Goal: Information Seeking & Learning: Learn about a topic

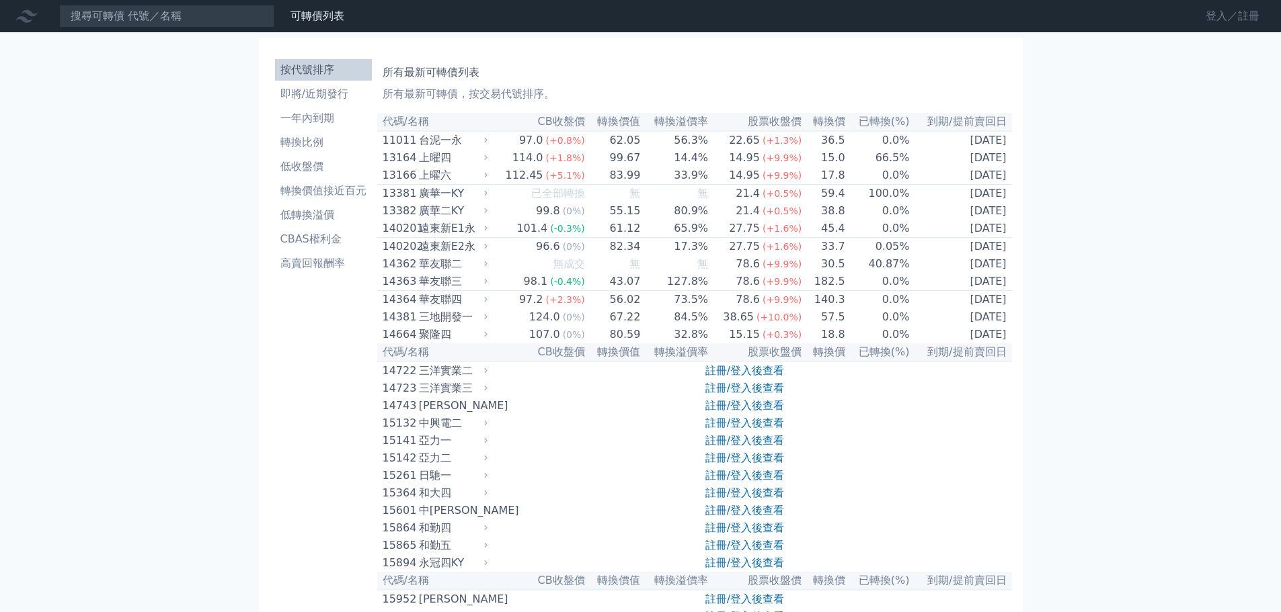
click at [1216, 12] on link "登入／註冊" at bounding box center [1232, 16] width 75 height 22
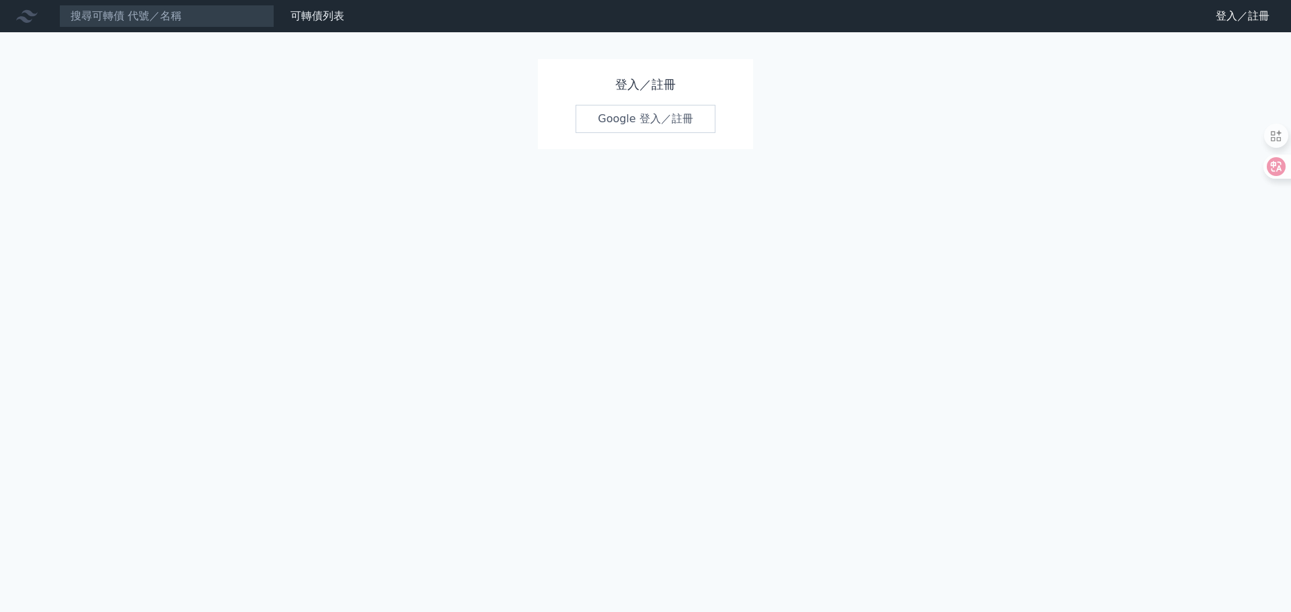
click at [641, 119] on link "Google 登入／註冊" at bounding box center [645, 119] width 140 height 28
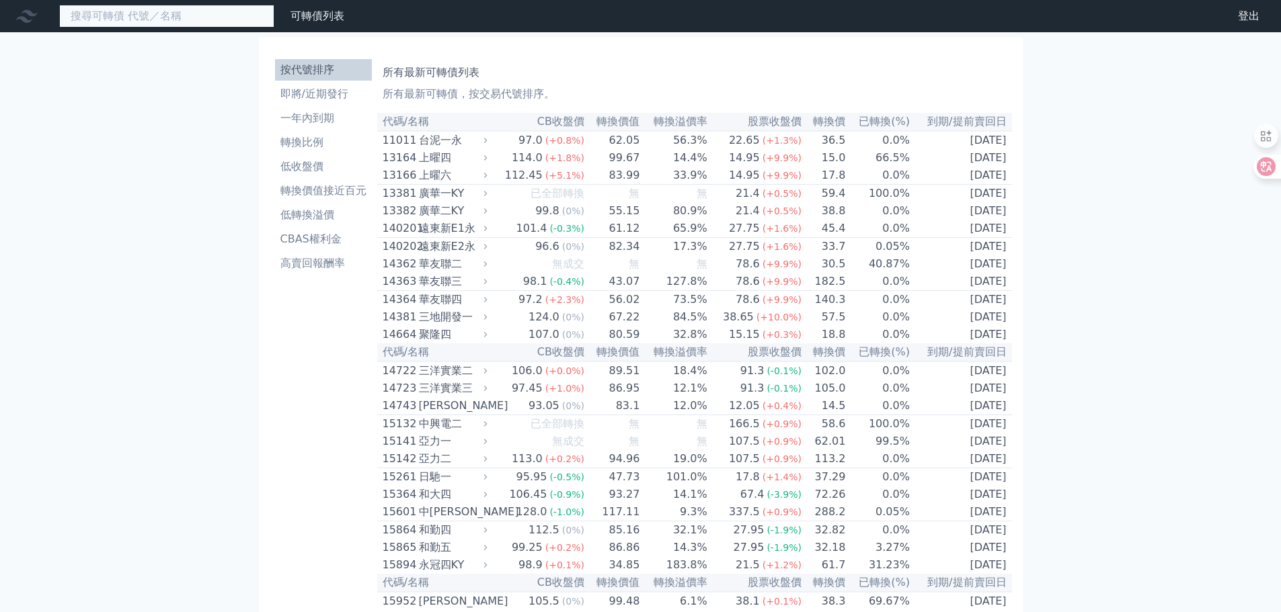
click at [136, 19] on input at bounding box center [166, 16] width 215 height 23
type input "大"
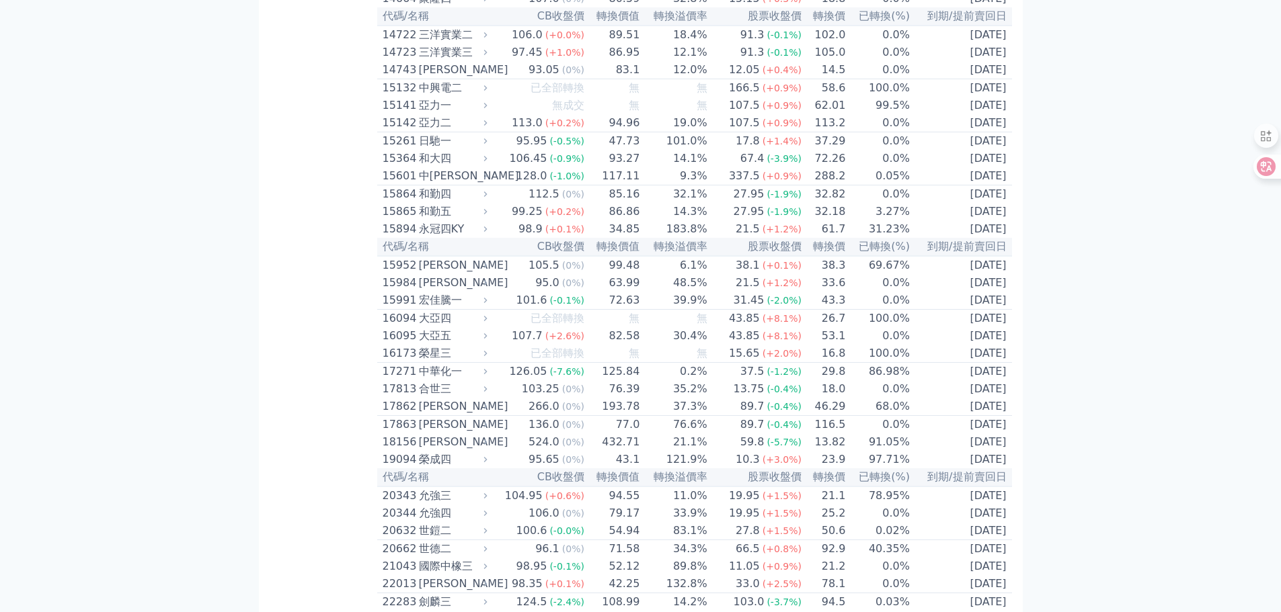
scroll to position [403, 0]
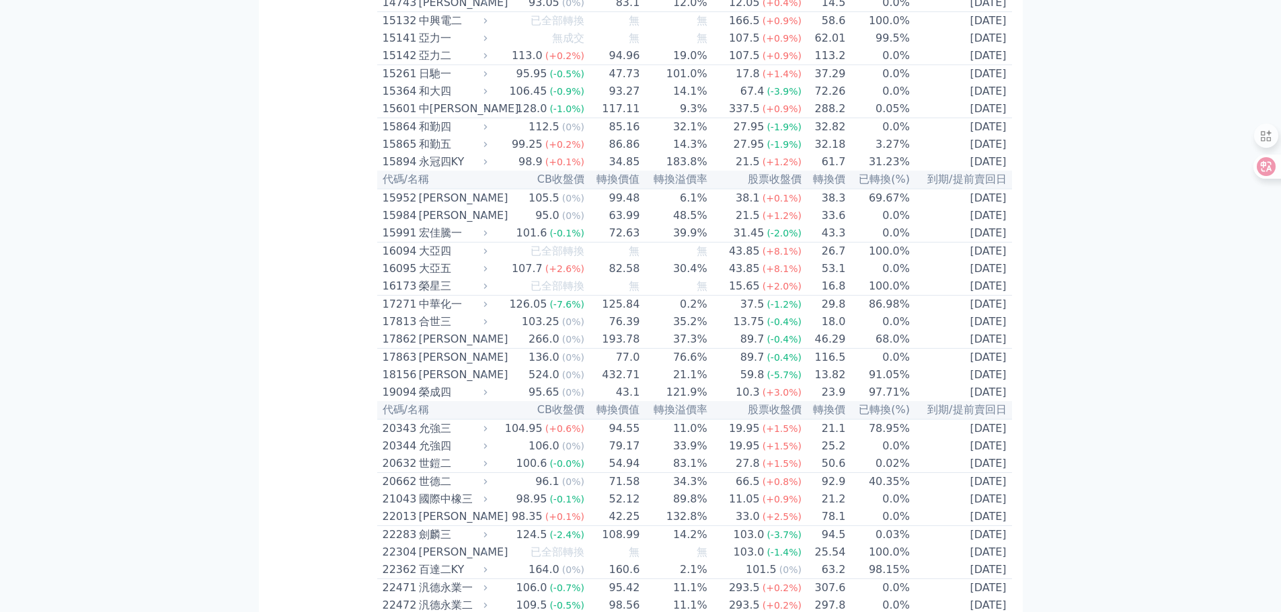
click at [401, 277] on div "16095" at bounding box center [399, 269] width 33 height 16
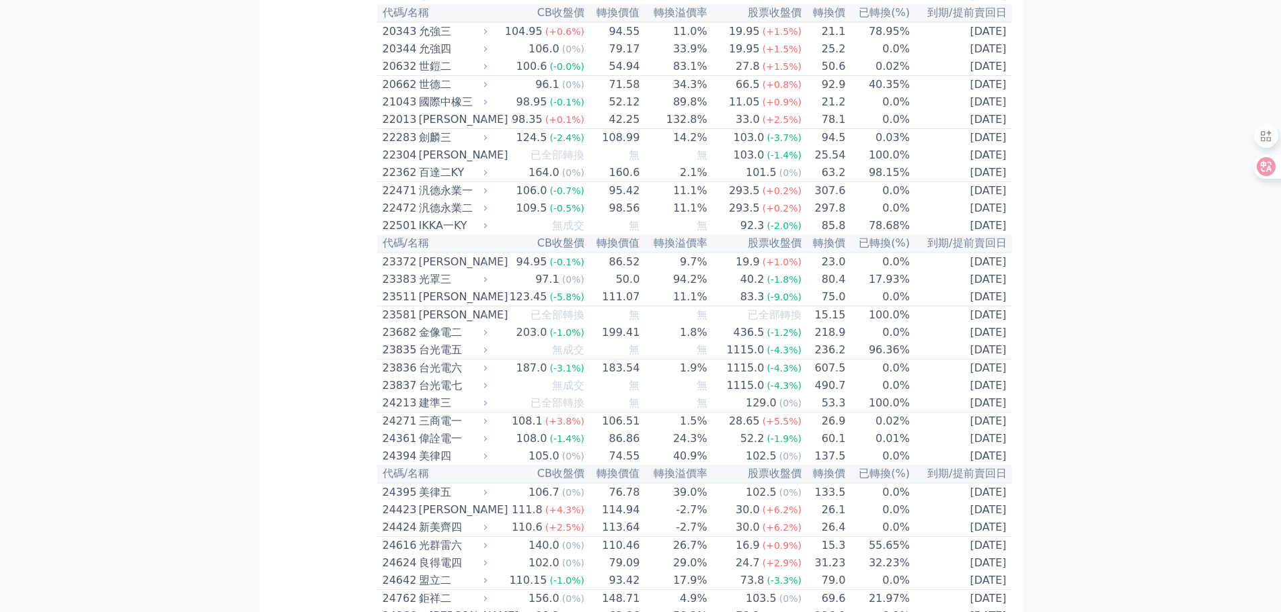
scroll to position [1008, 0]
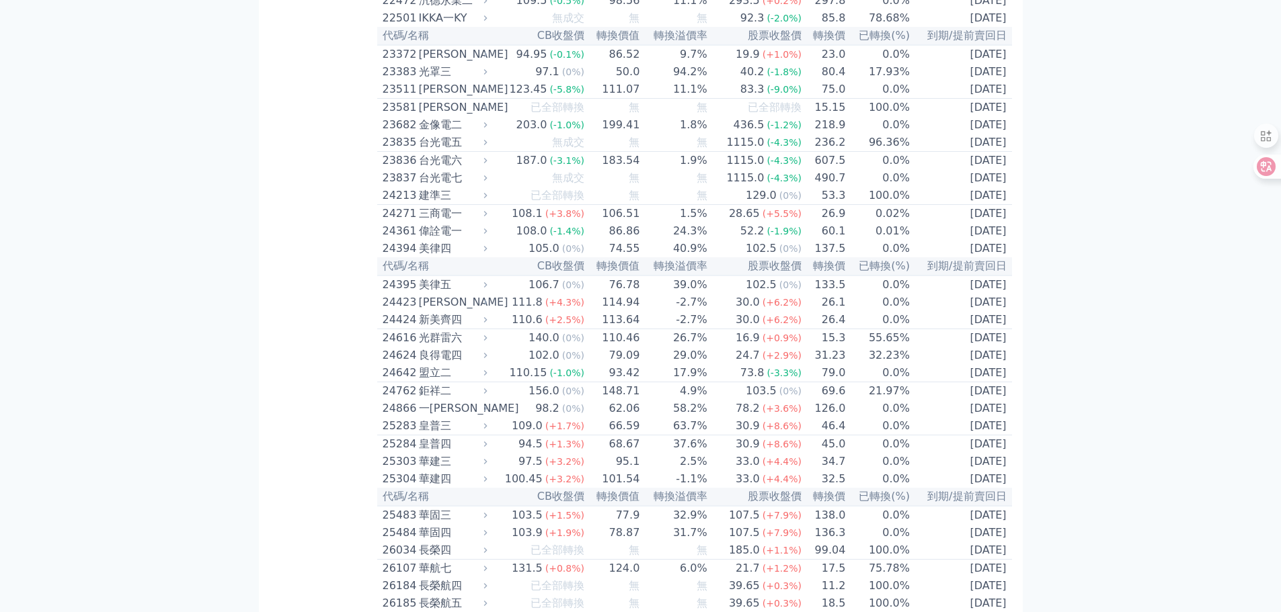
click at [405, 97] on div "23511" at bounding box center [399, 89] width 33 height 16
click at [390, 97] on div "23511" at bounding box center [399, 89] width 33 height 16
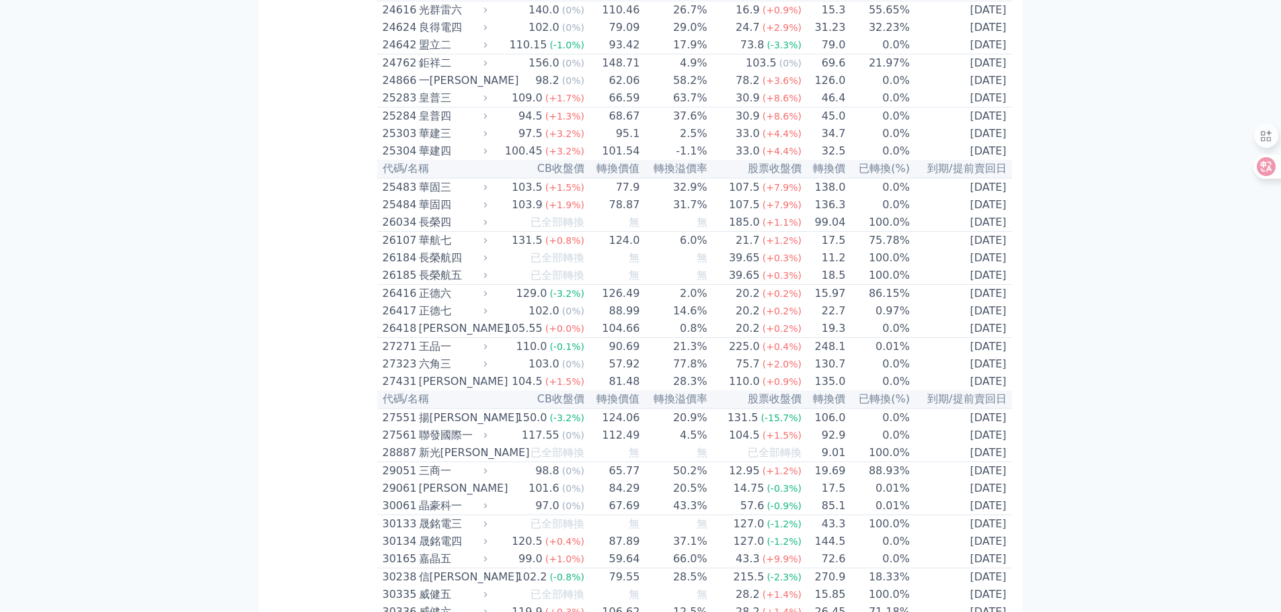
scroll to position [1345, 0]
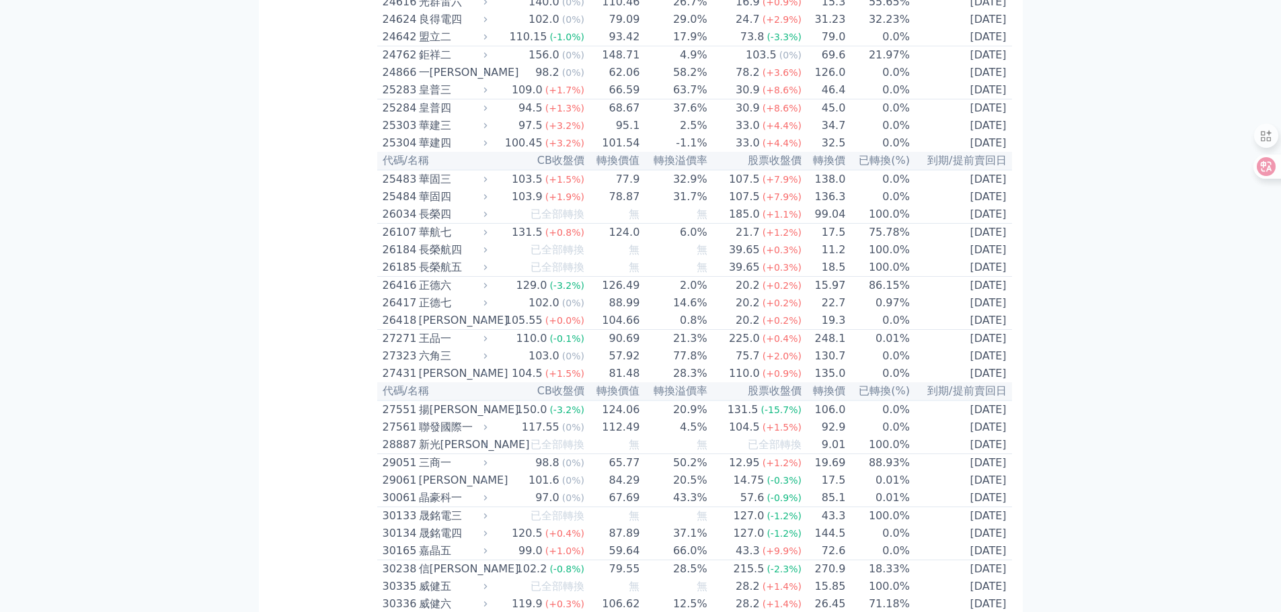
click at [403, 151] on div "25304" at bounding box center [399, 143] width 33 height 16
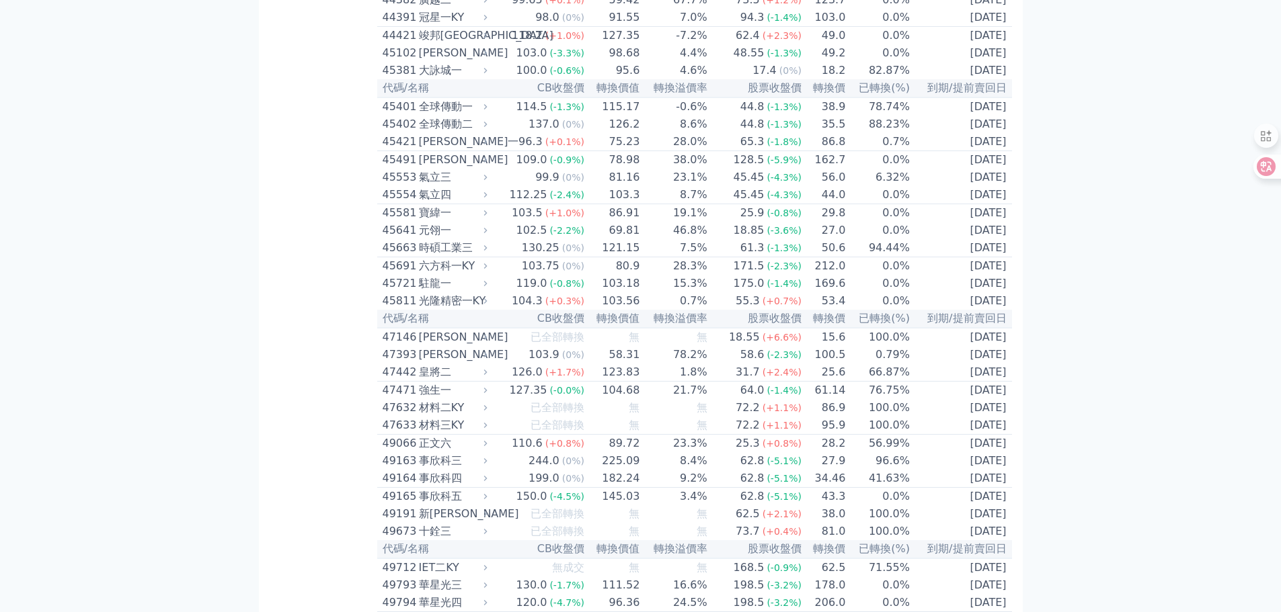
scroll to position [3899, 0]
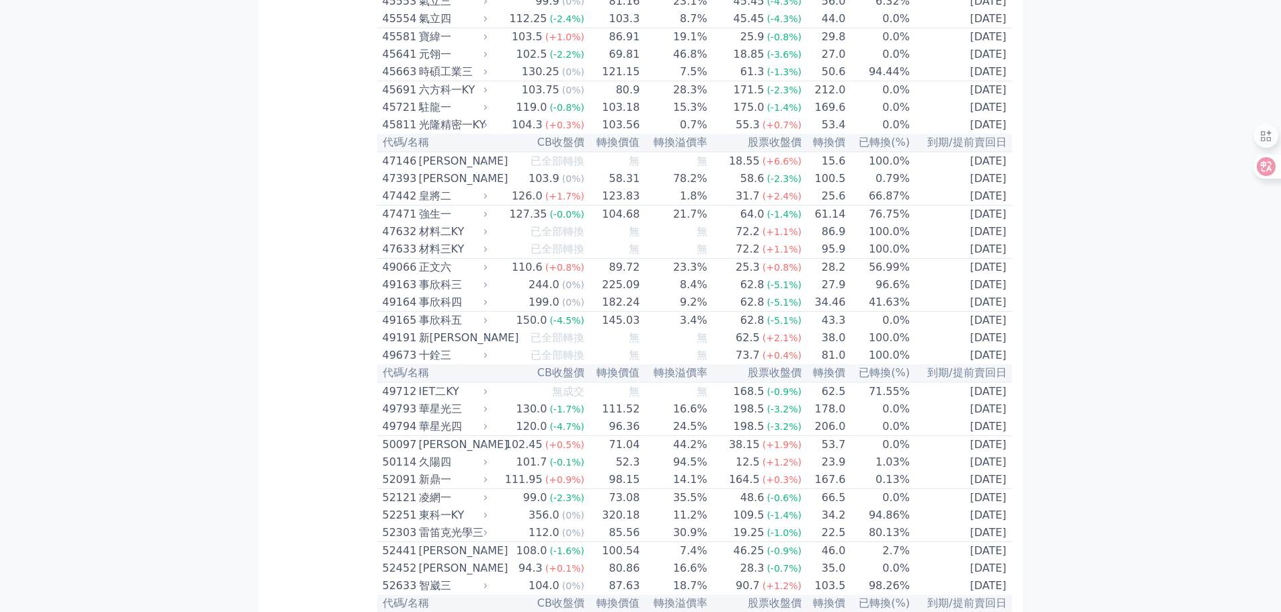
click at [397, 27] on div "45554" at bounding box center [399, 19] width 33 height 16
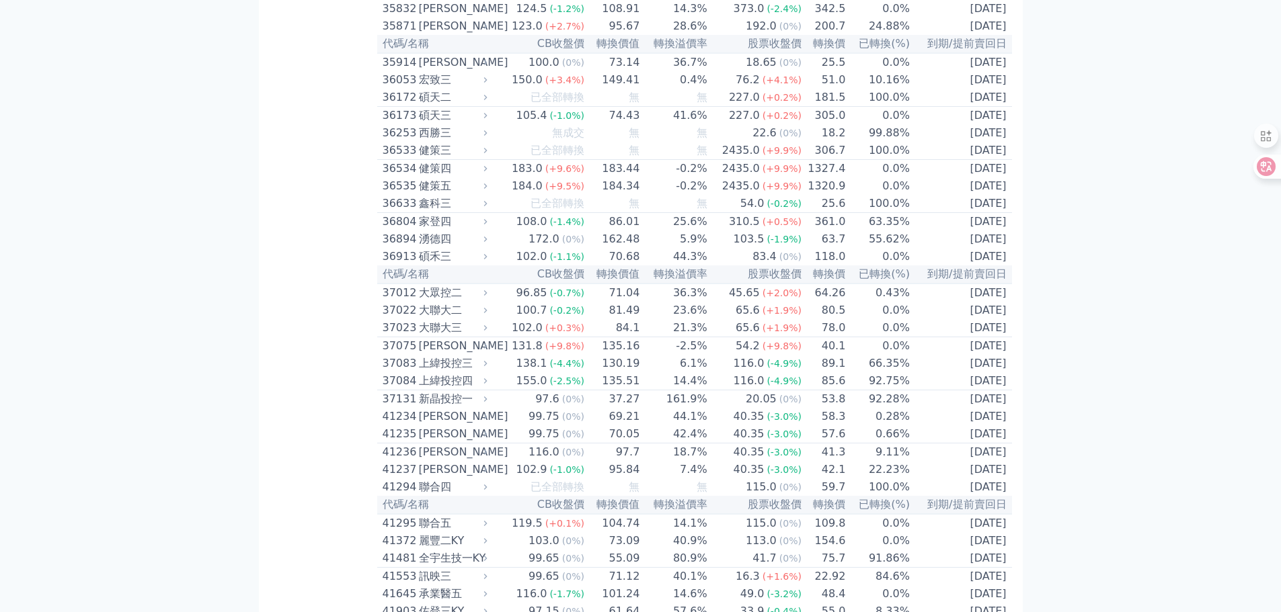
scroll to position [3160, 0]
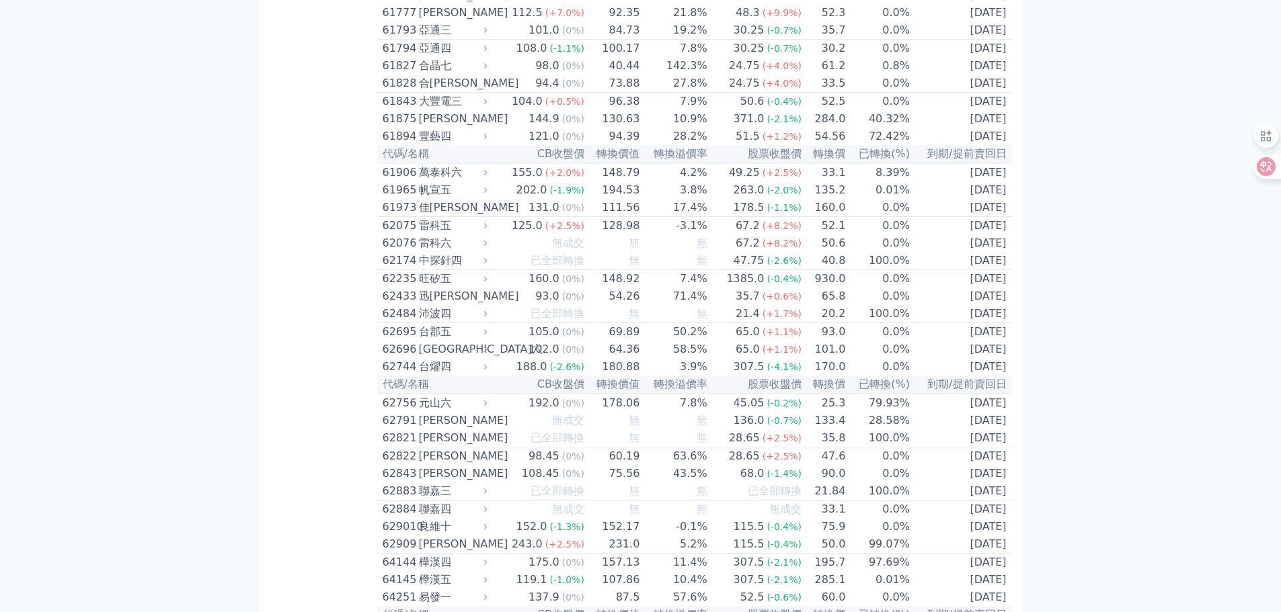
scroll to position [5042, 0]
click at [388, 19] on div "61777" at bounding box center [399, 11] width 33 height 16
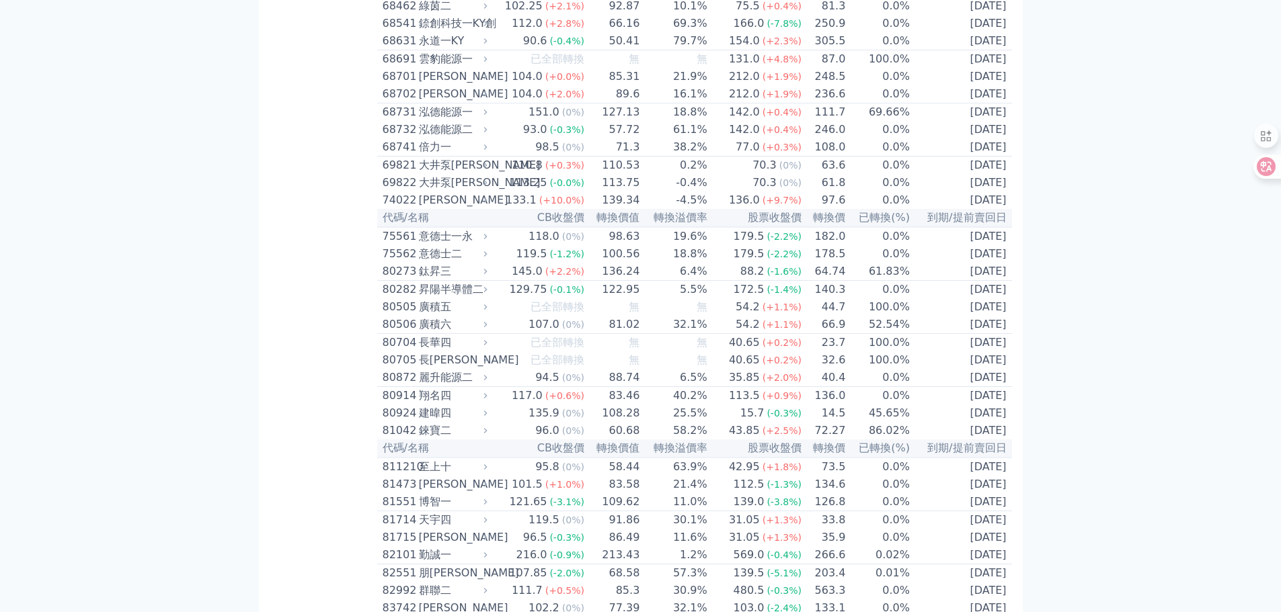
scroll to position [6620, 0]
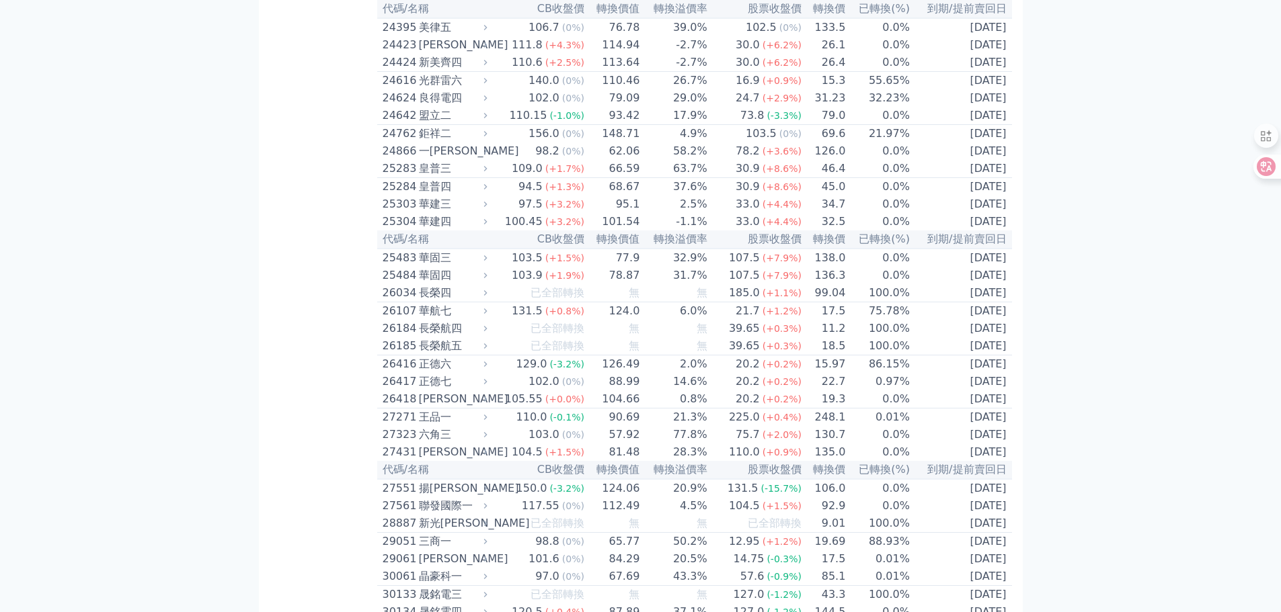
scroll to position [1334, 0]
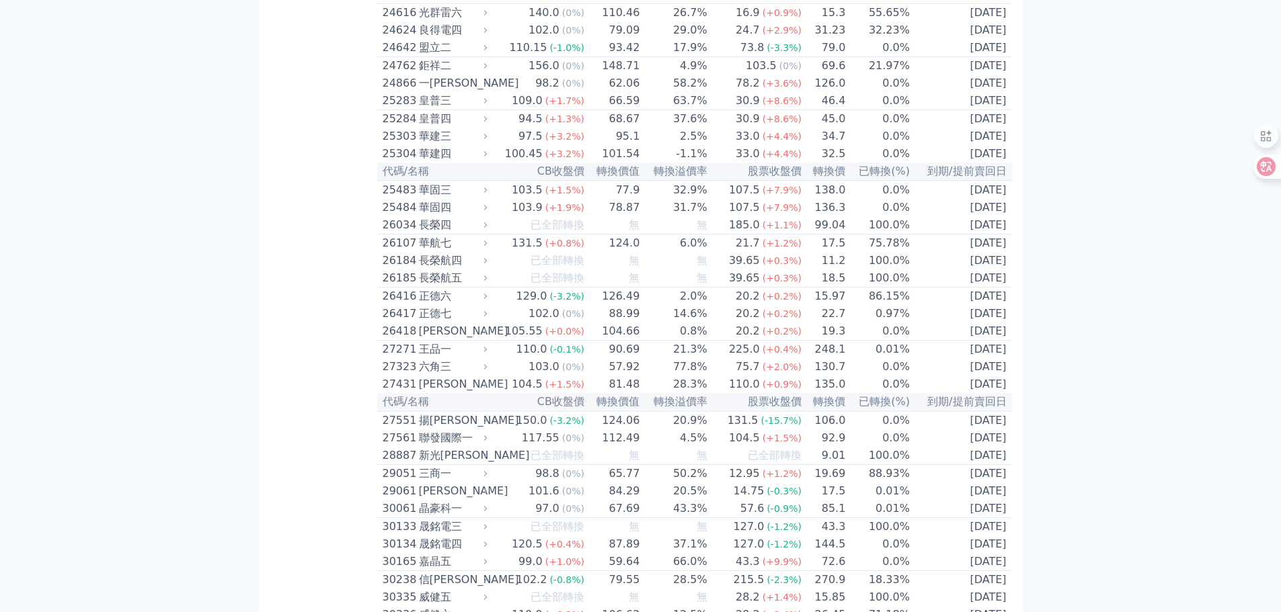
click at [390, 162] on div "25304" at bounding box center [399, 154] width 33 height 16
click at [383, 162] on div "25304" at bounding box center [399, 154] width 33 height 16
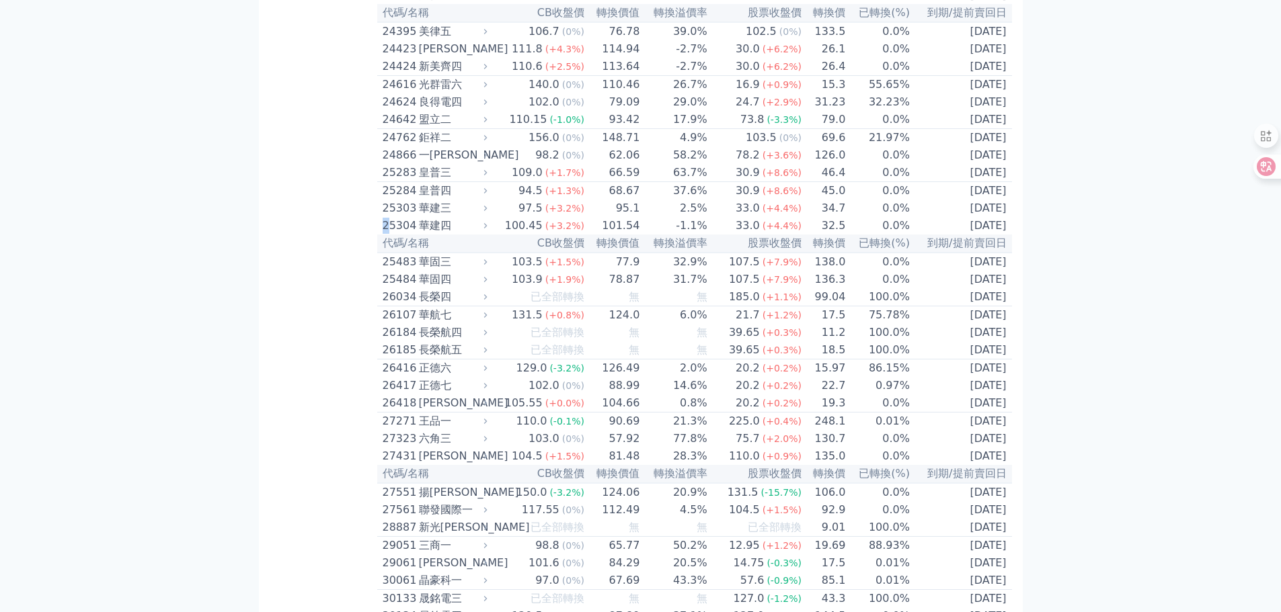
scroll to position [1401, 0]
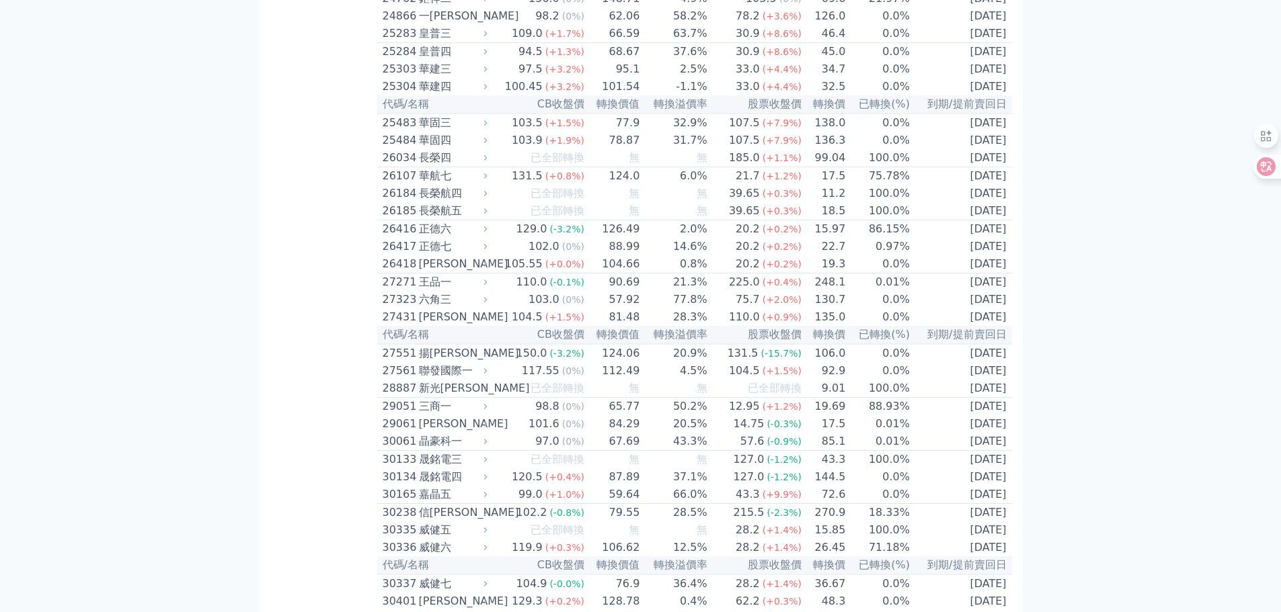
click at [397, 184] on div "26107" at bounding box center [399, 176] width 33 height 16
click at [395, 362] on div "27551" at bounding box center [399, 354] width 33 height 16
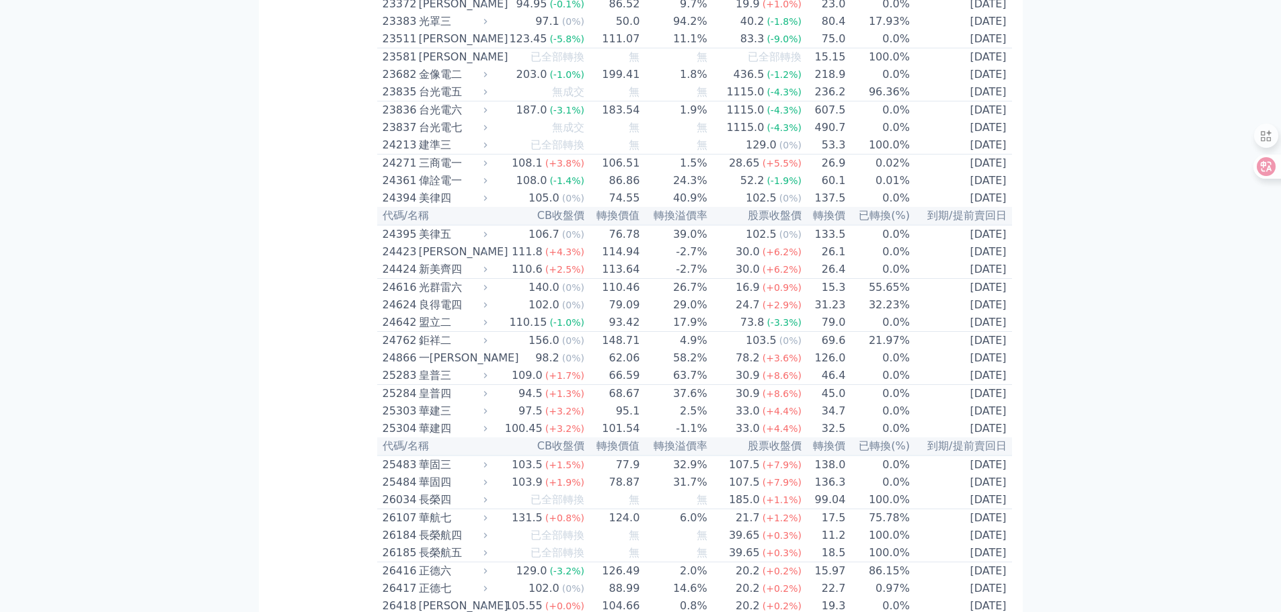
scroll to position [0, 0]
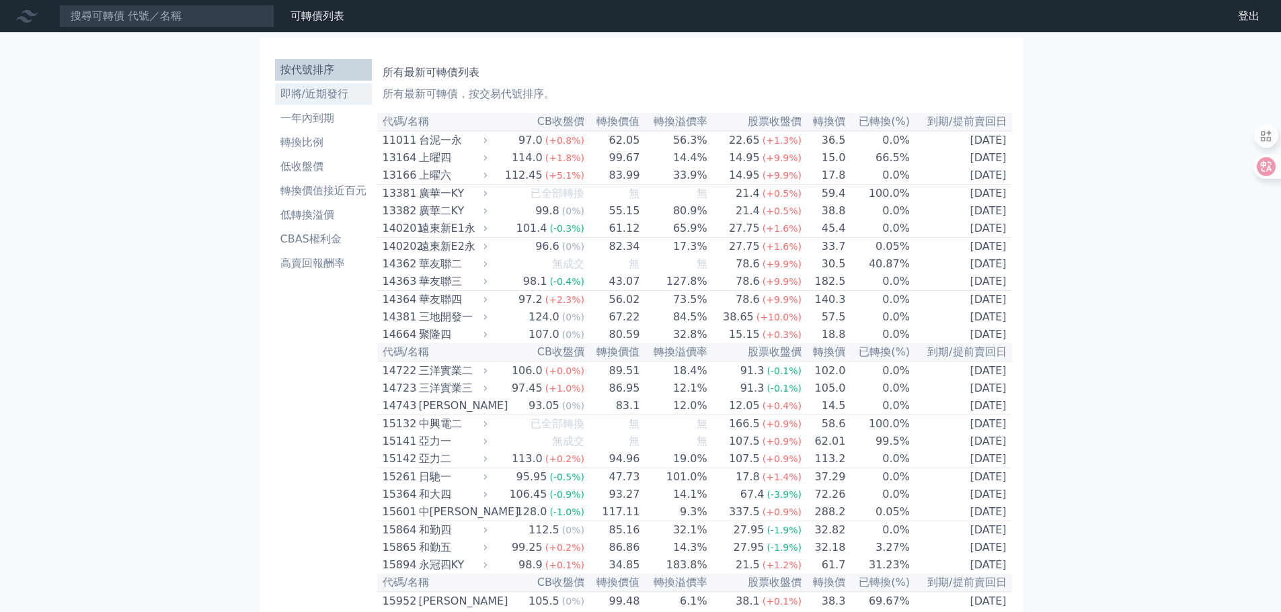
click at [289, 89] on li "即將/近期發行" at bounding box center [323, 94] width 97 height 16
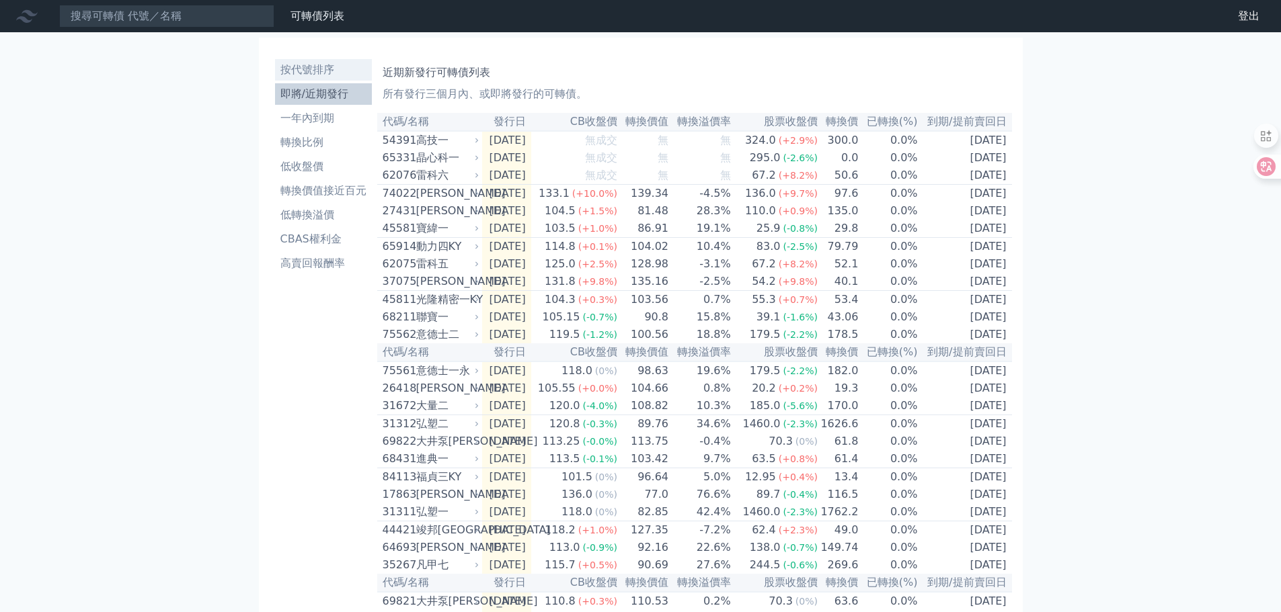
click at [288, 72] on li "按代號排序" at bounding box center [323, 70] width 97 height 16
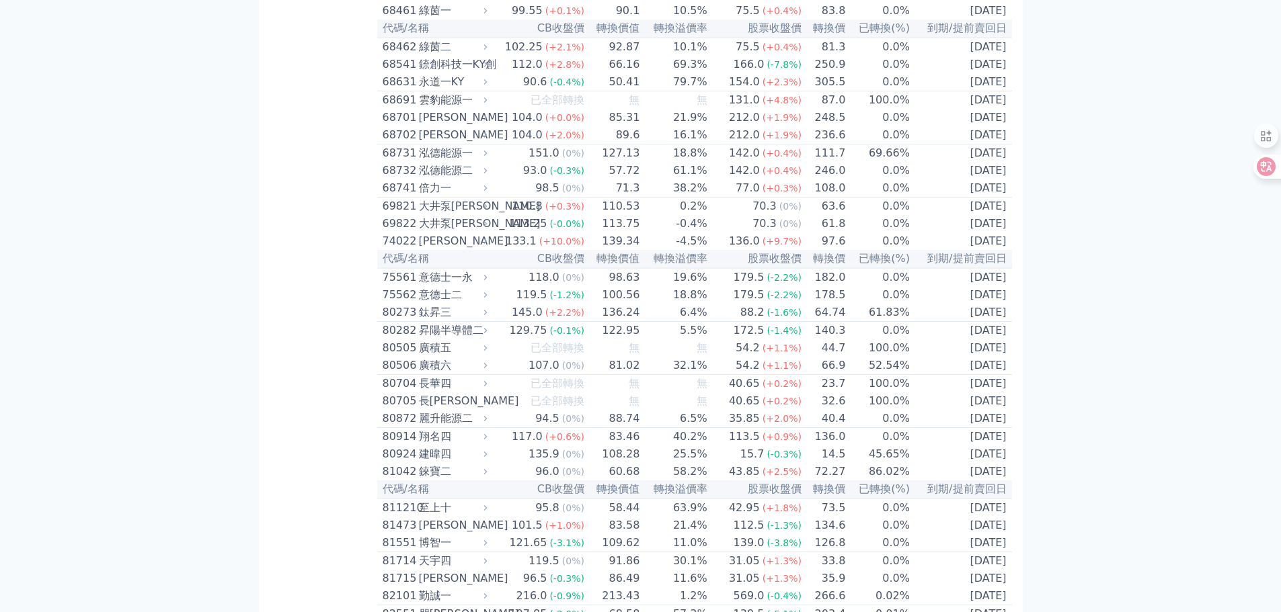
scroll to position [6679, 0]
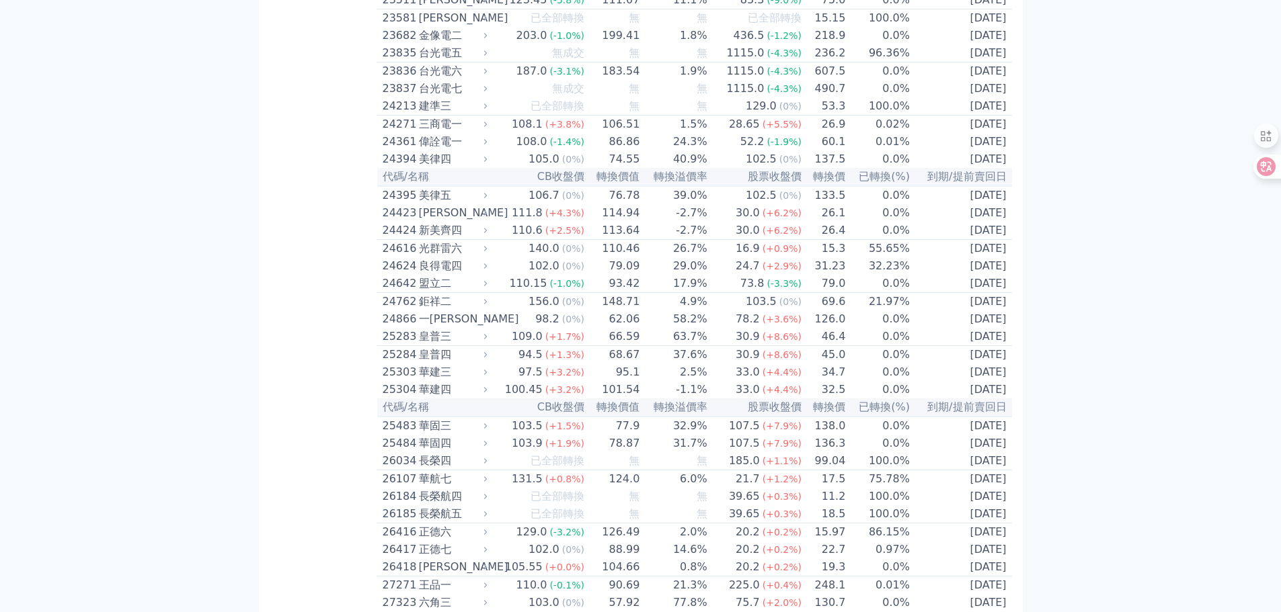
scroll to position [1074, 0]
